Goal: Transaction & Acquisition: Purchase product/service

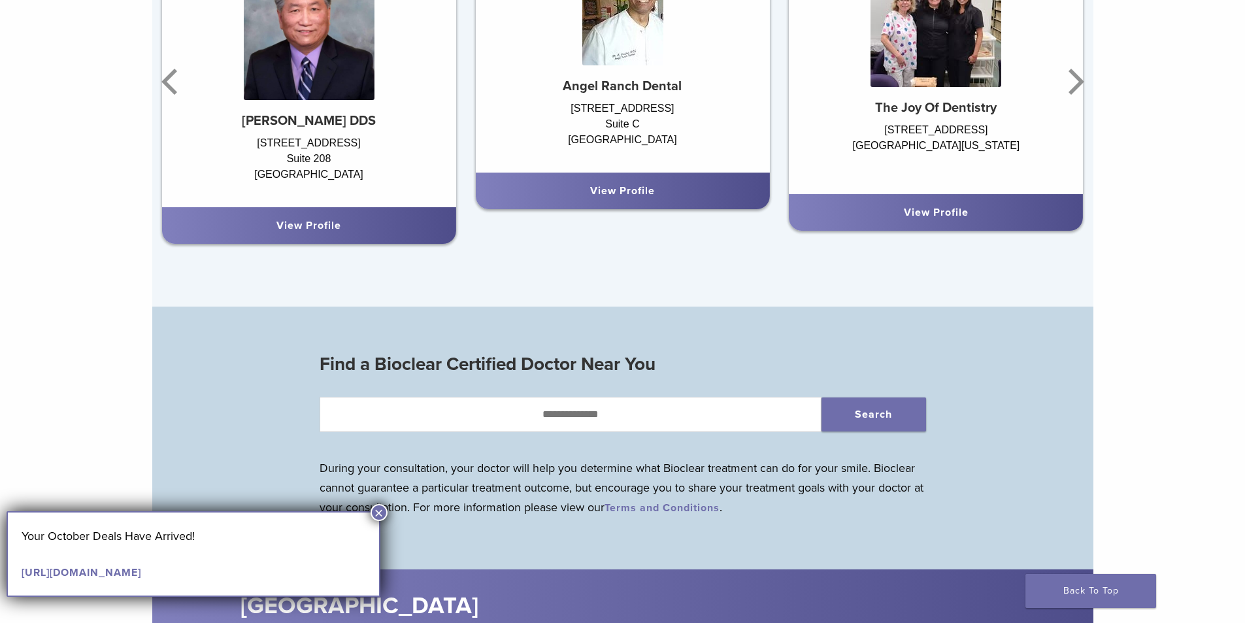
scroll to position [1068, 0]
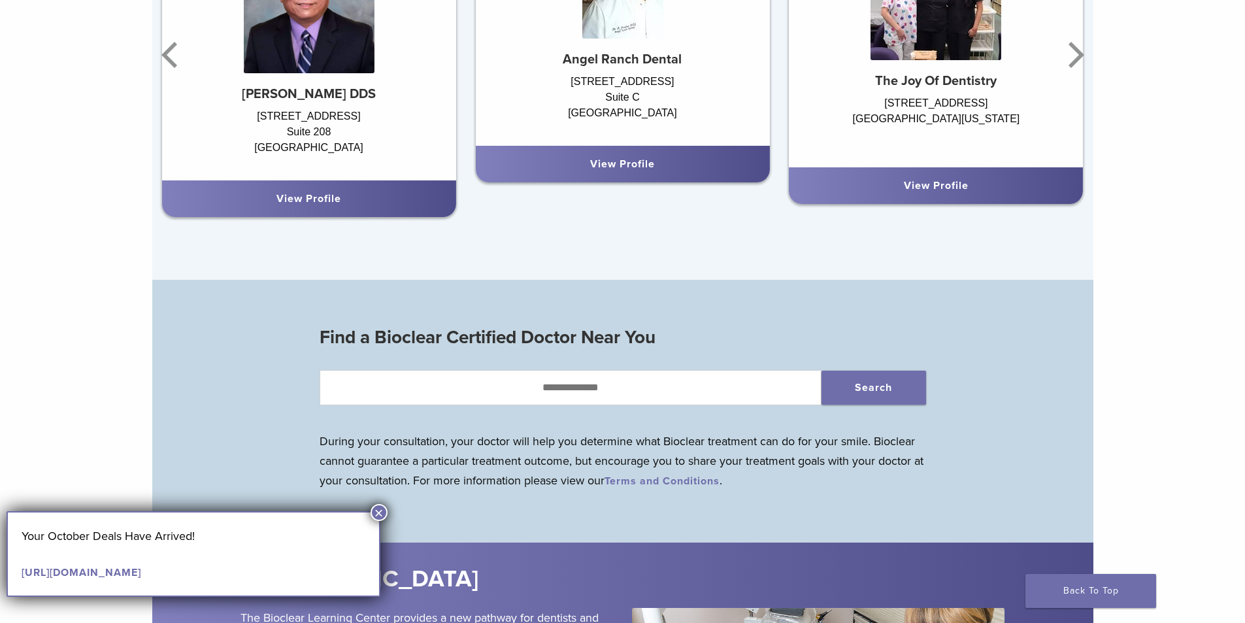
click at [379, 508] on button "×" at bounding box center [379, 512] width 17 height 17
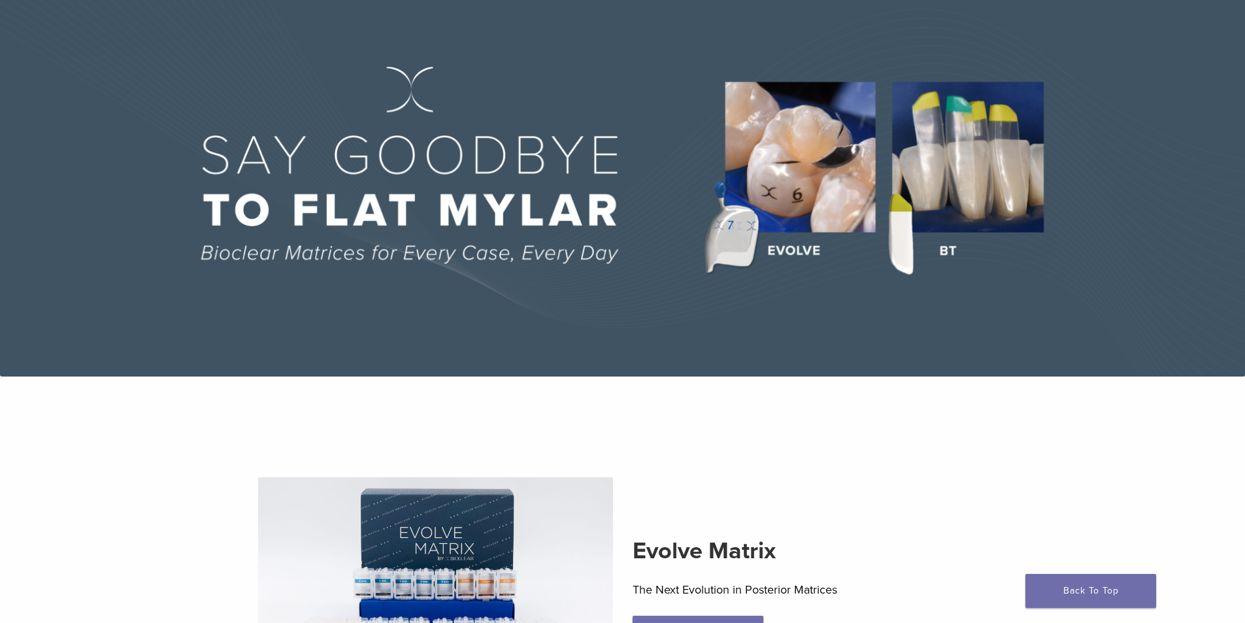
scroll to position [131, 0]
